Goal: Navigation & Orientation: Find specific page/section

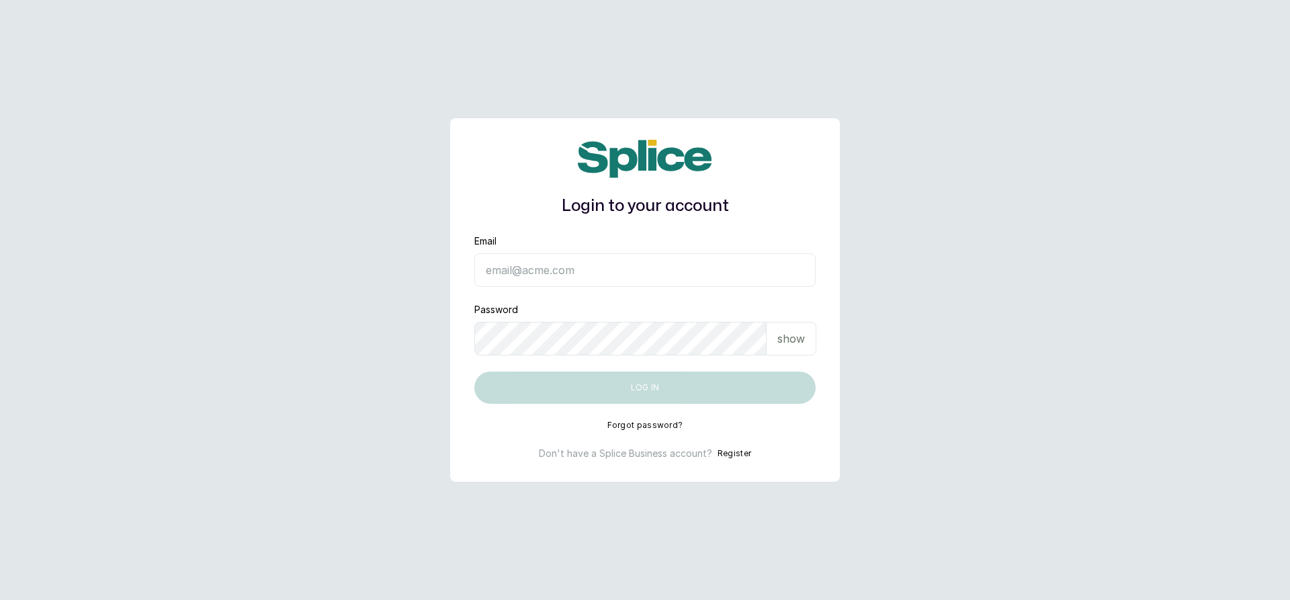
click at [720, 278] on input "Email" at bounding box center [644, 270] width 341 height 34
type input "[EMAIL_ADDRESS][DOMAIN_NAME]"
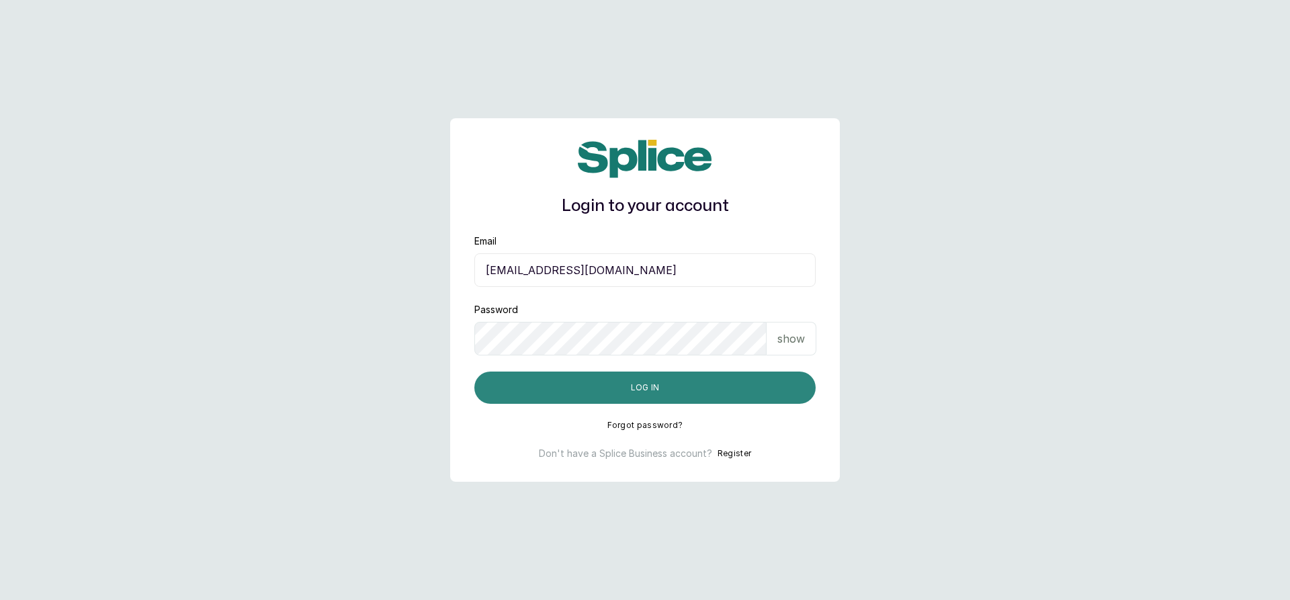
click at [741, 403] on button "Log in" at bounding box center [644, 388] width 341 height 32
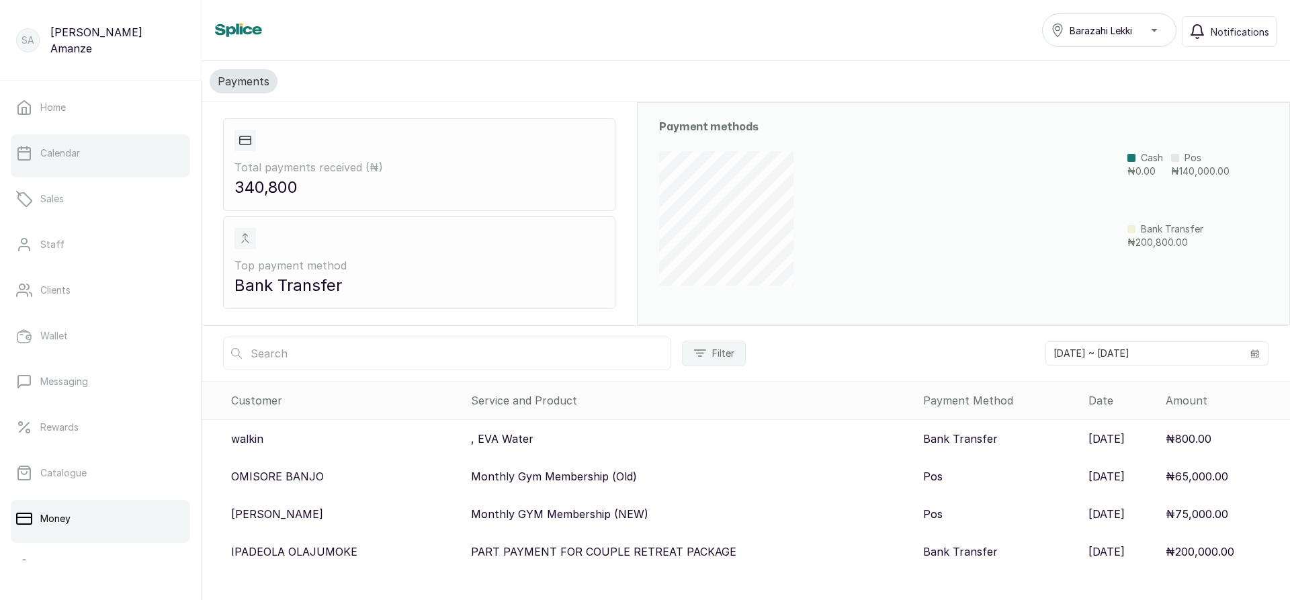
click at [113, 162] on link "Calendar" at bounding box center [100, 153] width 179 height 38
